Goal: Task Accomplishment & Management: Manage account settings

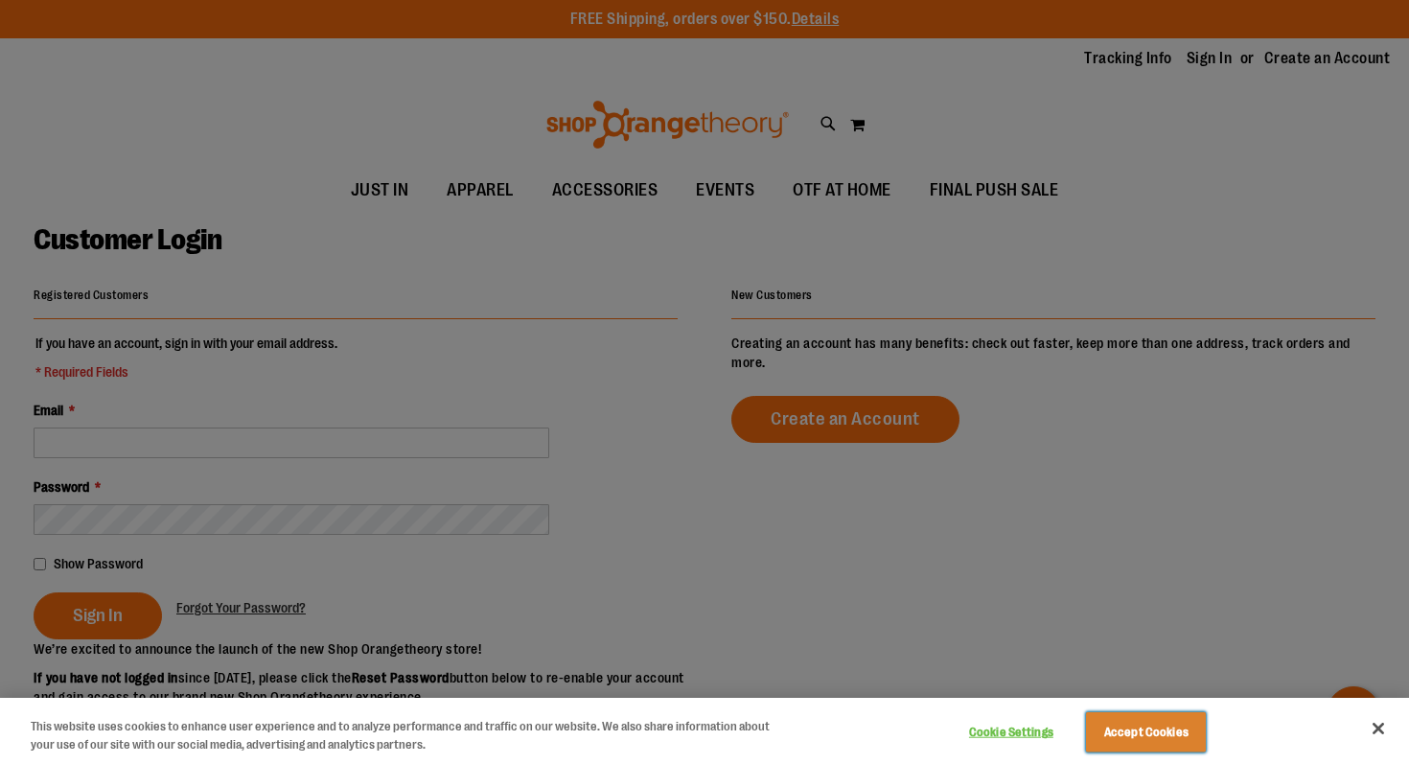
click at [1170, 727] on button "Accept Cookies" at bounding box center [1146, 732] width 120 height 40
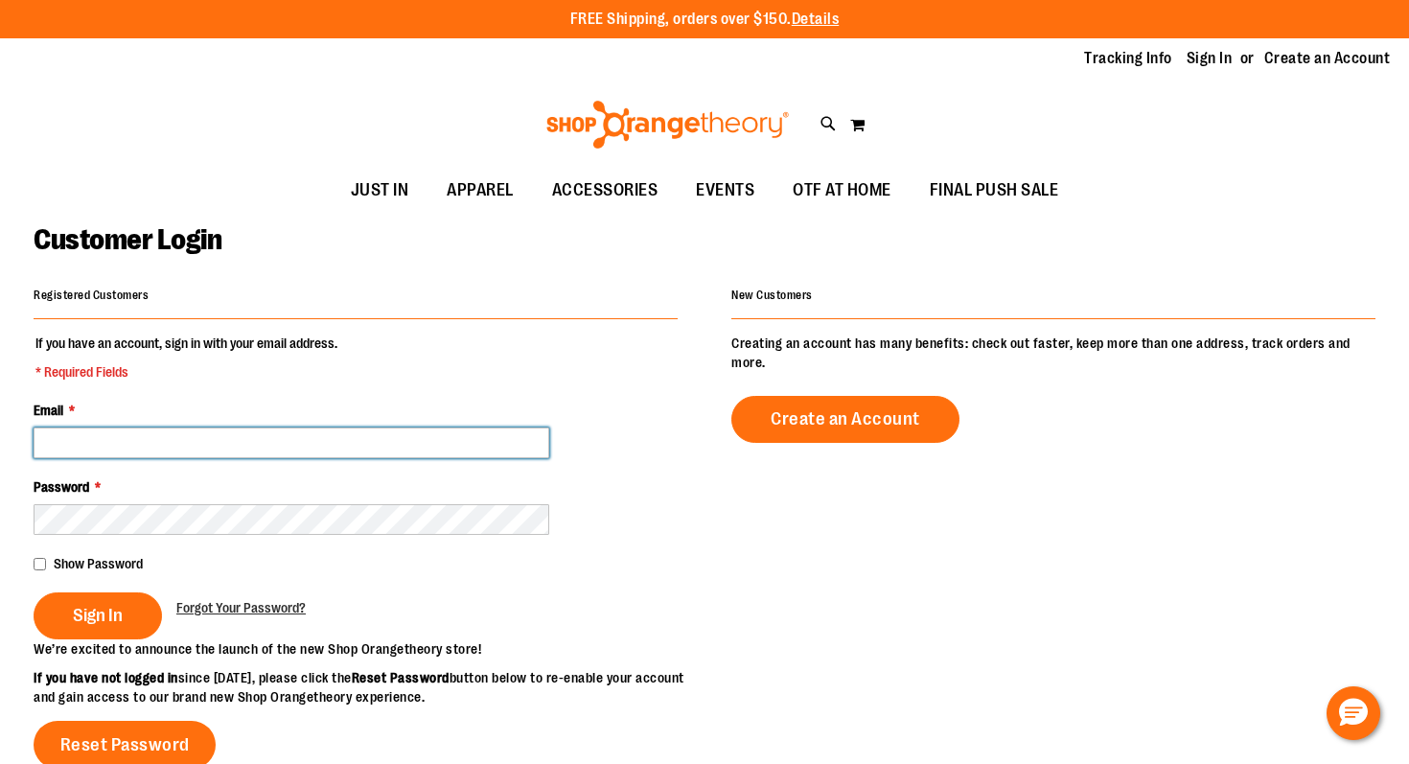
click at [313, 441] on input "Email *" at bounding box center [292, 443] width 516 height 31
type input "**********"
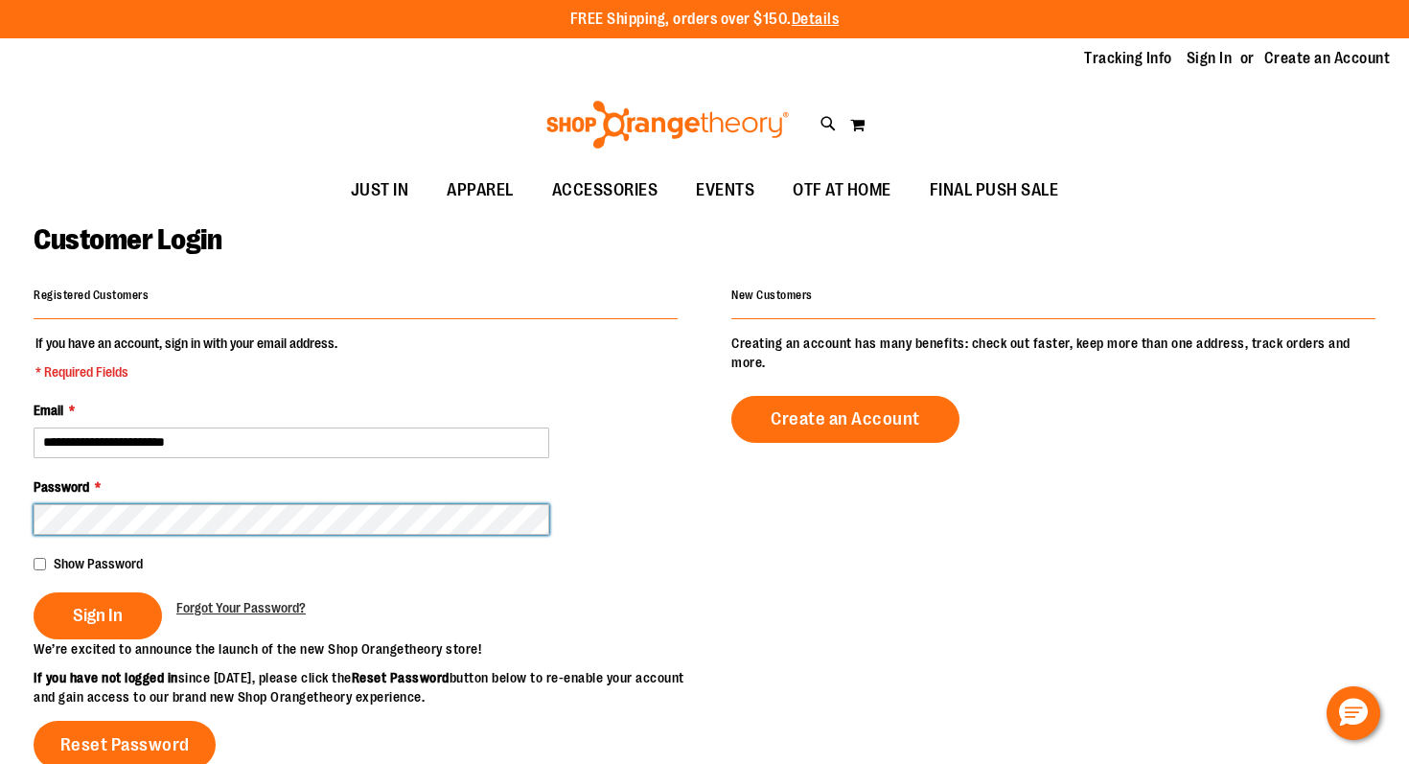
click at [34, 593] on button "Sign In" at bounding box center [98, 616] width 128 height 47
